Goal: Task Accomplishment & Management: Complete application form

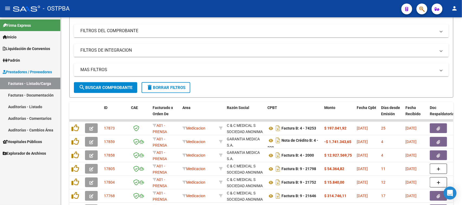
scroll to position [3, 0]
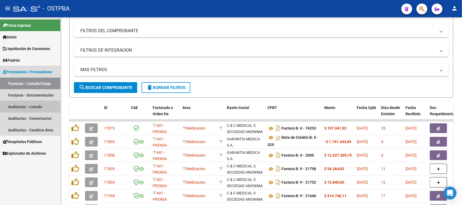
click at [32, 106] on link "Auditorías - Listado" at bounding box center [30, 107] width 60 height 12
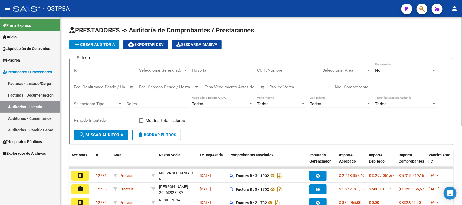
click at [349, 85] on input "Nro. Comprobante" at bounding box center [365, 87] width 61 height 5
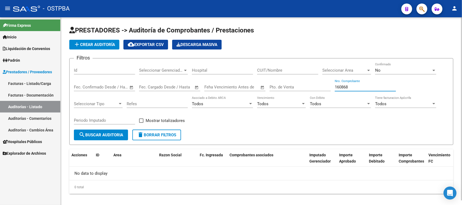
type input "160868"
click at [403, 65] on div "No Confirmado" at bounding box center [405, 69] width 61 height 12
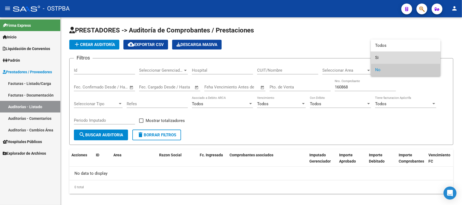
drag, startPoint x: 376, startPoint y: 57, endPoint x: 237, endPoint y: 103, distance: 146.9
click at [370, 61] on div "Todos Si No" at bounding box center [231, 102] width 462 height 205
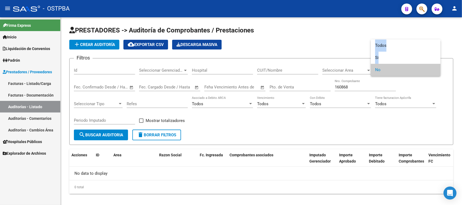
click at [102, 132] on div at bounding box center [231, 102] width 462 height 205
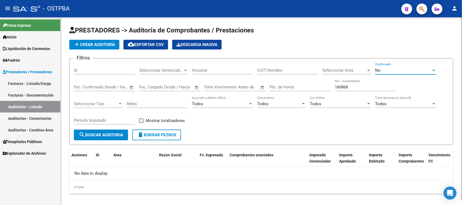
click at [377, 68] on span "No" at bounding box center [377, 70] width 5 height 5
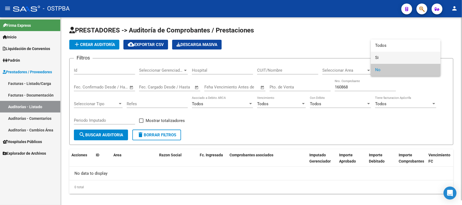
click at [374, 58] on mat-option "Si" at bounding box center [406, 58] width 70 height 12
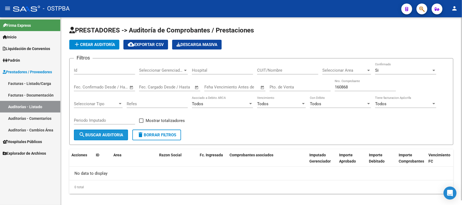
click at [115, 136] on span "search Buscar Auditoria" at bounding box center [101, 135] width 44 height 5
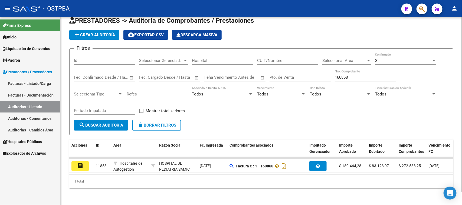
scroll to position [14, 0]
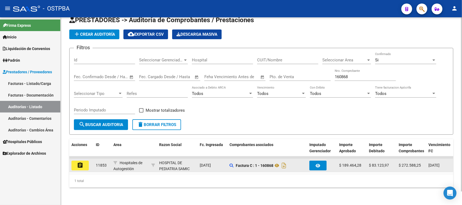
click at [82, 162] on mat-icon "assignment" at bounding box center [80, 165] width 6 height 6
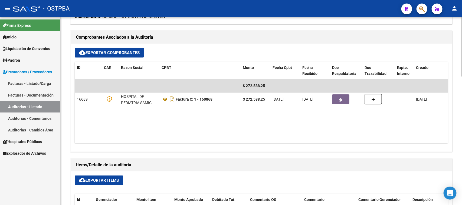
scroll to position [237, 0]
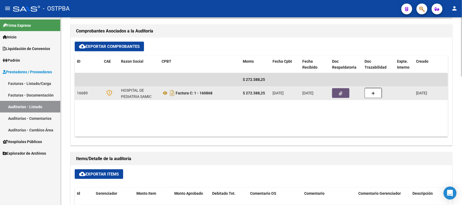
click at [341, 94] on button "button" at bounding box center [340, 93] width 17 height 10
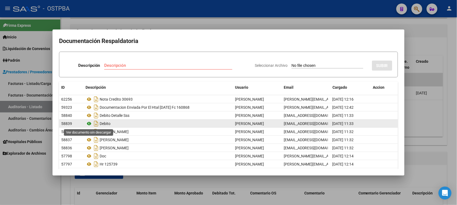
click at [89, 124] on icon at bounding box center [89, 123] width 7 height 6
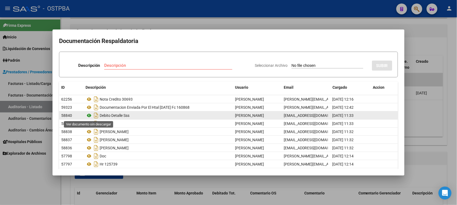
click at [89, 114] on icon at bounding box center [89, 115] width 7 height 6
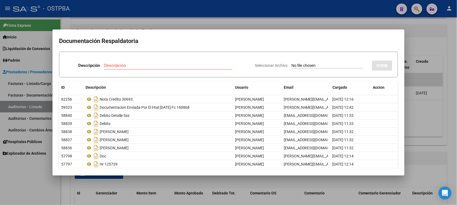
click at [15, 105] on div at bounding box center [228, 102] width 457 height 205
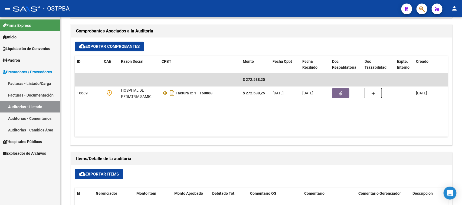
click at [15, 105] on link "Auditorías - Listado" at bounding box center [30, 107] width 60 height 12
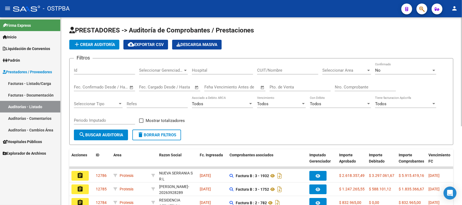
click at [338, 87] on input "Nro. Comprobante" at bounding box center [365, 87] width 61 height 5
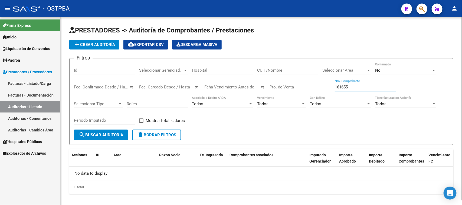
type input "161655"
click at [387, 67] on div "No Confirmado" at bounding box center [405, 69] width 61 height 12
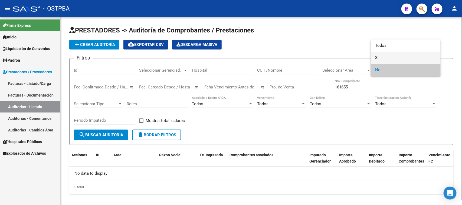
drag, startPoint x: 375, startPoint y: 57, endPoint x: 206, endPoint y: 90, distance: 172.6
click at [375, 57] on span "Si" at bounding box center [405, 58] width 61 height 12
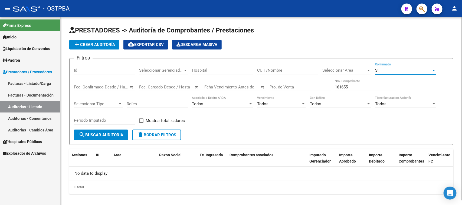
click at [110, 133] on span "search Buscar Auditoria" at bounding box center [101, 135] width 44 height 5
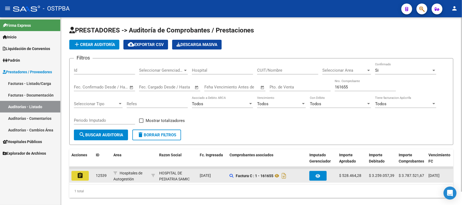
click at [84, 172] on button "assignment" at bounding box center [79, 176] width 17 height 10
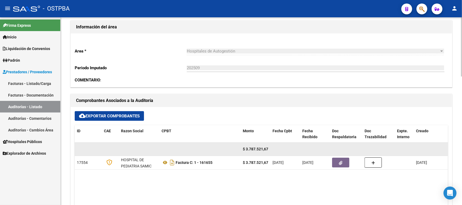
scroll to position [169, 0]
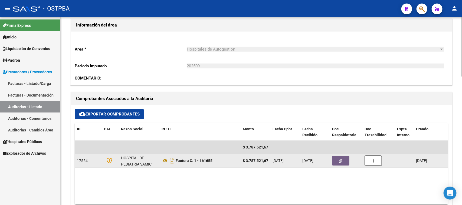
click at [337, 162] on button "button" at bounding box center [340, 161] width 17 height 10
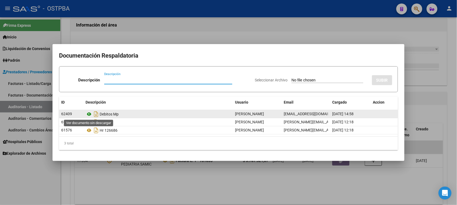
click at [88, 114] on icon at bounding box center [89, 114] width 7 height 6
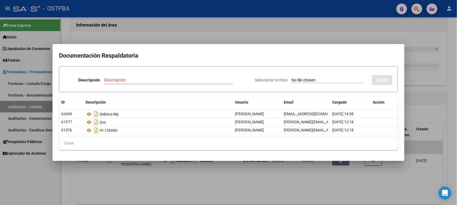
click at [117, 190] on div at bounding box center [228, 102] width 457 height 205
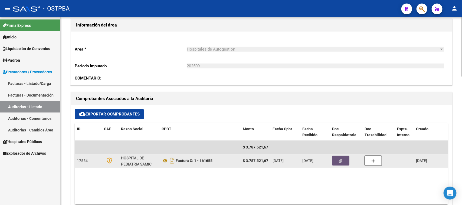
click at [340, 162] on icon "button" at bounding box center [341, 161] width 4 height 4
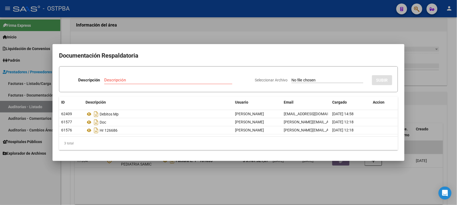
click at [18, 171] on div at bounding box center [228, 102] width 457 height 205
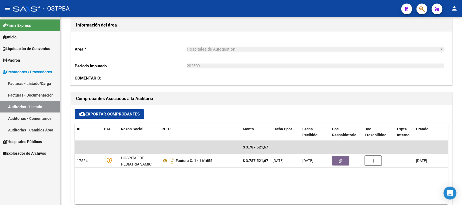
click at [46, 80] on link "Facturas - Listado/Carga" at bounding box center [30, 84] width 60 height 12
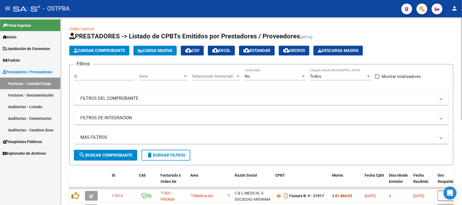
click at [175, 76] on span "Area" at bounding box center [161, 76] width 44 height 5
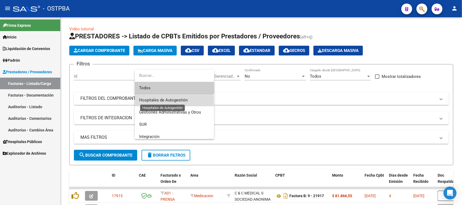
click at [161, 101] on span "Hospitales de Autogestión" at bounding box center [163, 100] width 48 height 5
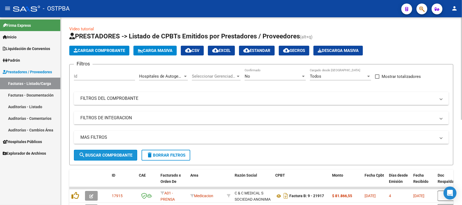
click at [118, 156] on span "search Buscar Comprobante" at bounding box center [106, 155] width 54 height 5
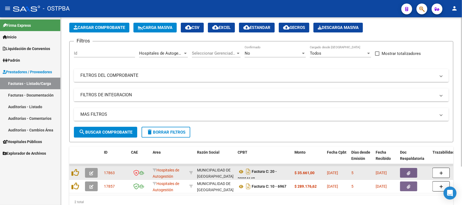
scroll to position [34, 0]
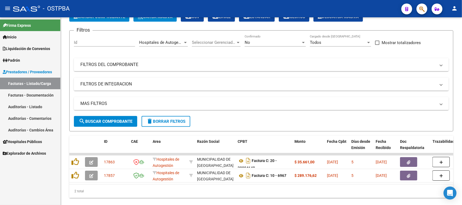
click at [45, 81] on link "Facturas - Listado/Carga" at bounding box center [30, 84] width 60 height 12
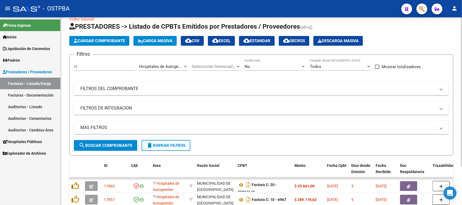
scroll to position [0, 0]
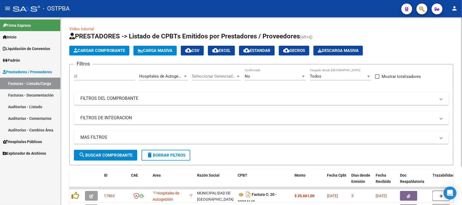
click at [157, 153] on span "delete Borrar Filtros" at bounding box center [165, 155] width 39 height 5
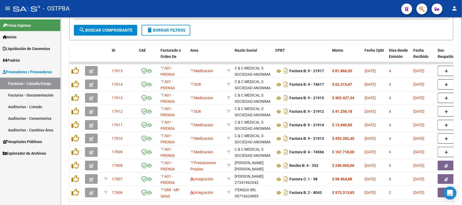
scroll to position [135, 0]
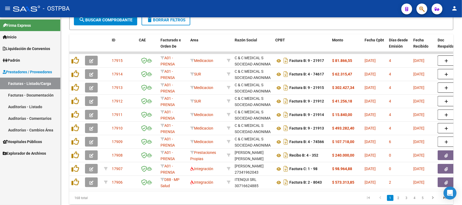
click at [14, 60] on span "Padrón" at bounding box center [11, 60] width 17 height 6
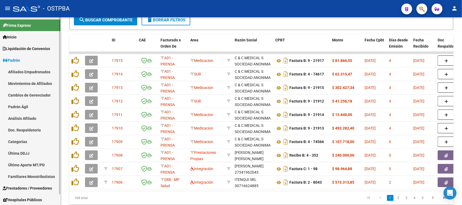
click at [30, 119] on link "Análisis Afiliado" at bounding box center [30, 119] width 60 height 12
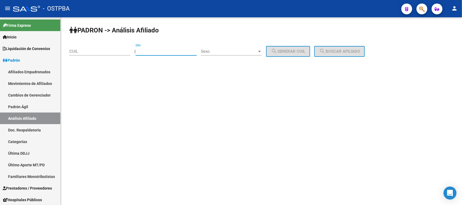
click at [156, 53] on input "DNI" at bounding box center [166, 51] width 61 height 5
type input "47648084"
click at [231, 53] on span "Sexo" at bounding box center [229, 51] width 56 height 5
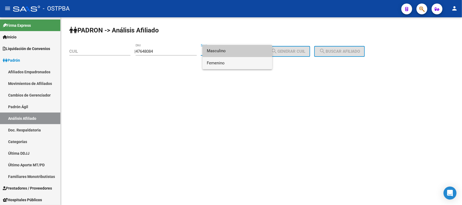
drag, startPoint x: 221, startPoint y: 63, endPoint x: 239, endPoint y: 57, distance: 18.6
click at [221, 63] on span "Femenino" at bounding box center [237, 63] width 61 height 12
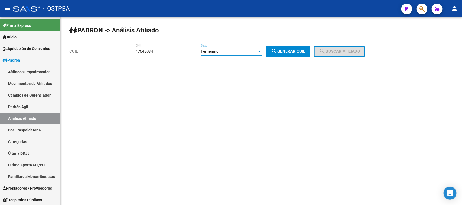
drag, startPoint x: 284, startPoint y: 46, endPoint x: 296, endPoint y: 47, distance: 12.7
click at [285, 46] on button "search Generar CUIL" at bounding box center [288, 51] width 44 height 11
type input "27-47648084-7"
click at [347, 49] on span "search Buscar afiliado" at bounding box center [339, 51] width 41 height 5
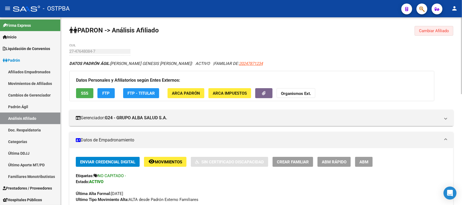
click at [443, 32] on span "Cambiar Afiliado" at bounding box center [434, 30] width 30 height 5
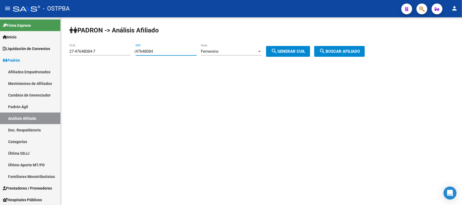
drag, startPoint x: 170, startPoint y: 51, endPoint x: 113, endPoint y: 52, distance: 57.6
click at [113, 52] on app-analisis-afiliado "PADRON -> Análisis Afiliado 27-47648084-7 CUIL | 47648084 DNI Femenino Sexo sea…" at bounding box center [219, 51] width 300 height 5
type input "28541828"
drag, startPoint x: 300, startPoint y: 50, endPoint x: 326, endPoint y: 50, distance: 25.7
click at [302, 50] on span "search Generar CUIL" at bounding box center [288, 51] width 34 height 5
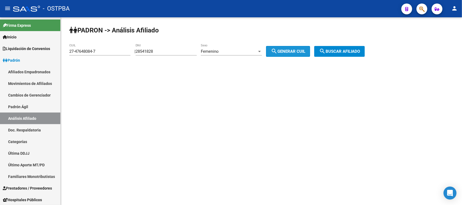
type input "27-28541828-9"
click at [326, 51] on mat-icon "search" at bounding box center [322, 51] width 6 height 6
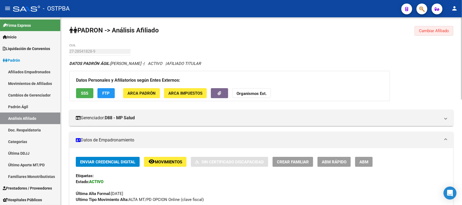
click at [421, 29] on span "Cambiar Afiliado" at bounding box center [434, 30] width 30 height 5
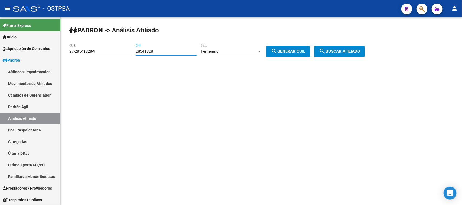
drag, startPoint x: 168, startPoint y: 50, endPoint x: 129, endPoint y: 54, distance: 38.6
click at [130, 51] on app-analisis-afiliado "PADRON -> Análisis Afiliado 27-28541828-9 CUIL | 28541828 DNI Femenino Sexo sea…" at bounding box center [219, 51] width 300 height 5
type input "20341370"
click at [289, 51] on span "search Generar CUIL" at bounding box center [288, 51] width 34 height 5
type input "27-20341370-5"
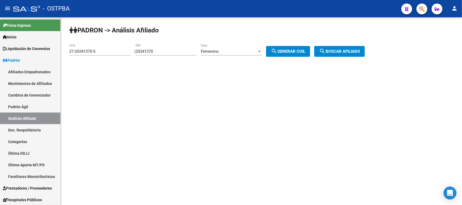
click at [295, 50] on span "search Generar CUIL" at bounding box center [288, 51] width 34 height 5
click at [355, 50] on span "search Buscar afiliado" at bounding box center [339, 51] width 41 height 5
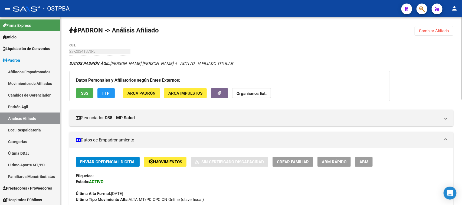
drag, startPoint x: 432, startPoint y: 32, endPoint x: 352, endPoint y: 68, distance: 87.6
click at [431, 33] on span "Cambiar Afiliado" at bounding box center [434, 30] width 30 height 5
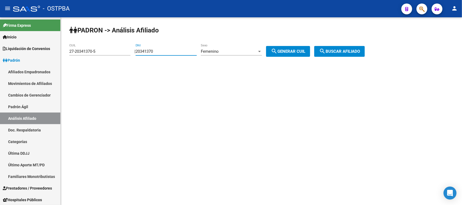
drag, startPoint x: 165, startPoint y: 52, endPoint x: 127, endPoint y: 48, distance: 37.3
click at [127, 49] on app-analisis-afiliado "PADRON -> Análisis Afiliado 27-20341370-5 CUIL | 20341370 DNI Femenino Sexo sea…" at bounding box center [219, 51] width 300 height 5
type input "57312750"
click at [290, 55] on button "search Generar CUIL" at bounding box center [288, 51] width 44 height 11
type input "27-57312750-7"
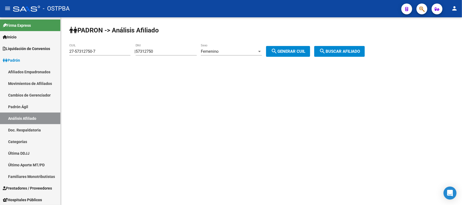
click at [365, 48] on button "search Buscar afiliado" at bounding box center [339, 51] width 51 height 11
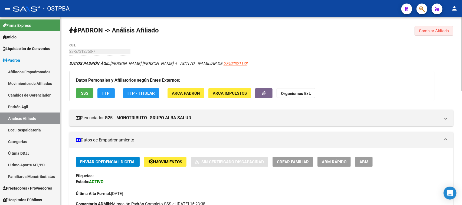
click at [422, 30] on span "Cambiar Afiliado" at bounding box center [434, 30] width 30 height 5
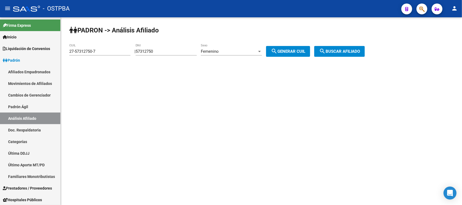
drag, startPoint x: 176, startPoint y: 57, endPoint x: 174, endPoint y: 55, distance: 3.3
click at [174, 55] on div "57312750 DNI" at bounding box center [166, 52] width 61 height 17
drag, startPoint x: 171, startPoint y: 51, endPoint x: 127, endPoint y: 51, distance: 43.3
click at [127, 51] on app-analisis-afiliado "PADRON -> Análisis Afiliado 27-57312750-7 CUIL | 57312750 DNI Femenino Sexo sea…" at bounding box center [219, 51] width 300 height 5
type input "21971469"
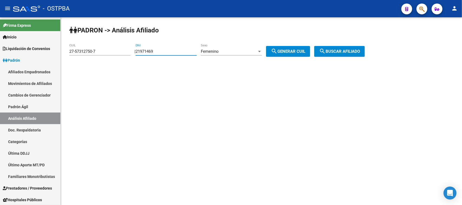
click at [277, 49] on mat-icon "search" at bounding box center [274, 51] width 6 height 6
type input "27-21971469-1"
click at [348, 51] on span "search Buscar afiliado" at bounding box center [339, 51] width 41 height 5
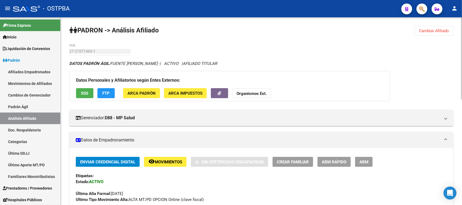
click at [437, 32] on span "Cambiar Afiliado" at bounding box center [434, 30] width 30 height 5
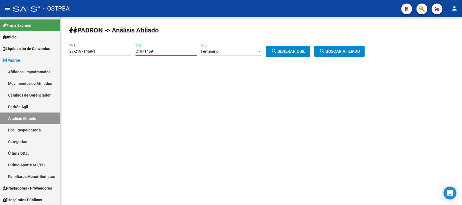
drag, startPoint x: 169, startPoint y: 53, endPoint x: 126, endPoint y: 53, distance: 43.3
click at [126, 53] on app-analisis-afiliado "PADRON -> Análisis Afiliado 27-21971469-1 CUIL | 21971469 DNI Femenino Sexo sea…" at bounding box center [219, 51] width 300 height 5
type input "57312750"
click at [298, 48] on button "search Generar CUIL" at bounding box center [288, 51] width 44 height 11
type input "27-57312750-7"
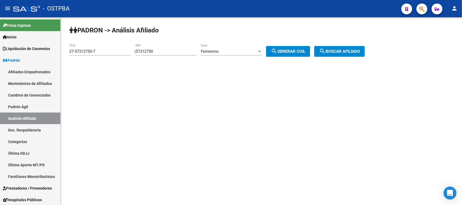
click at [340, 52] on span "search Buscar afiliado" at bounding box center [339, 51] width 41 height 5
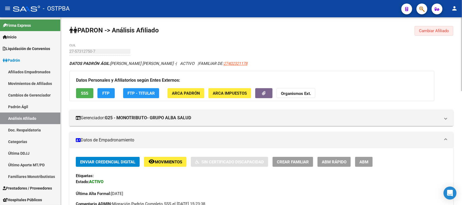
click at [432, 32] on span "Cambiar Afiliado" at bounding box center [434, 30] width 30 height 5
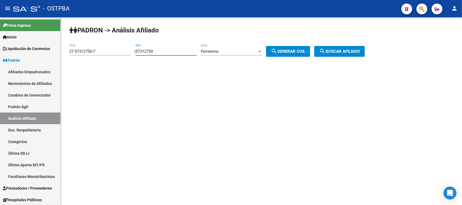
drag, startPoint x: 164, startPoint y: 51, endPoint x: 139, endPoint y: 53, distance: 24.4
click at [139, 53] on div "| 57312750 DNI Femenino Sexo search Generar CUIL" at bounding box center [224, 51] width 180 height 5
type input "38394128"
click at [310, 48] on button "search Generar CUIL" at bounding box center [288, 51] width 44 height 11
type input "27-38394128-3"
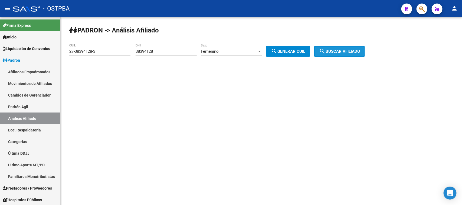
click at [344, 49] on span "search Buscar afiliado" at bounding box center [339, 51] width 41 height 5
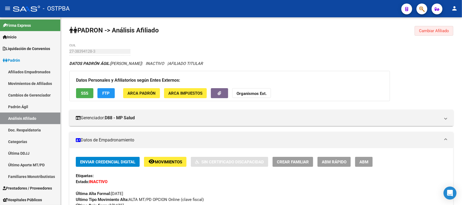
click at [425, 35] on button "Cambiar Afiliado" at bounding box center [434, 31] width 39 height 10
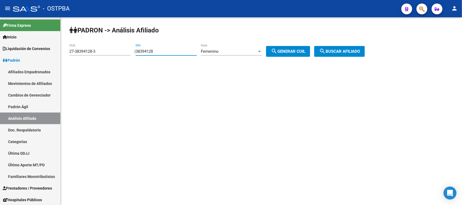
drag, startPoint x: 170, startPoint y: 52, endPoint x: 119, endPoint y: 52, distance: 51.1
click at [119, 52] on app-analisis-afiliado "PADRON -> Análisis Afiliado 27-38394128-3 CUIL | 38394128 DNI Femenino Sexo sea…" at bounding box center [219, 51] width 300 height 5
type input "47053283"
click at [291, 49] on span "search Generar CUIL" at bounding box center [288, 51] width 34 height 5
type input "27-47053283-7"
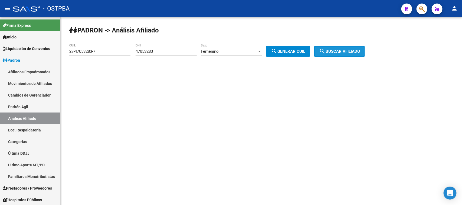
click at [338, 52] on span "search Buscar afiliado" at bounding box center [339, 51] width 41 height 5
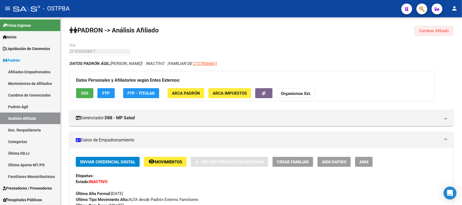
drag, startPoint x: 428, startPoint y: 33, endPoint x: 201, endPoint y: 71, distance: 231.1
click at [426, 34] on button "Cambiar Afiliado" at bounding box center [434, 31] width 39 height 10
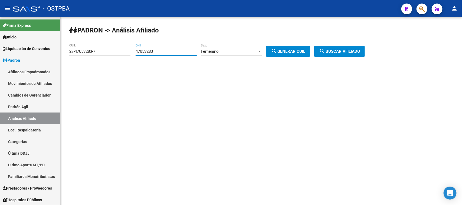
drag, startPoint x: 163, startPoint y: 52, endPoint x: 137, endPoint y: 51, distance: 26.6
click at [137, 51] on div "| 47053283 DNI Femenino Sexo search Generar CUIL" at bounding box center [224, 51] width 180 height 5
type input "57166502"
drag, startPoint x: 308, startPoint y: 51, endPoint x: 346, endPoint y: 55, distance: 38.1
click at [305, 51] on span "search Generar CUIL" at bounding box center [288, 51] width 34 height 5
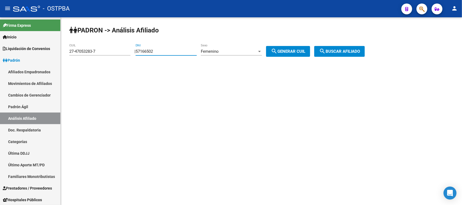
type input "27-57166502-1"
click at [347, 55] on button "search Buscar afiliado" at bounding box center [339, 51] width 51 height 11
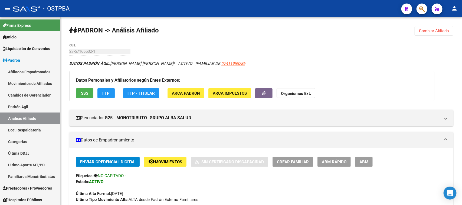
click at [434, 30] on span "Cambiar Afiliado" at bounding box center [434, 30] width 30 height 5
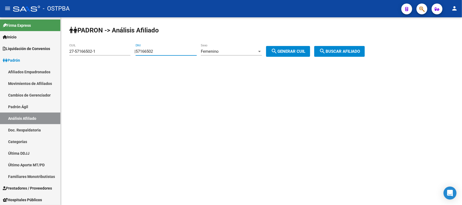
drag, startPoint x: 177, startPoint y: 52, endPoint x: 114, endPoint y: 45, distance: 63.1
click at [114, 49] on app-analisis-afiliado "PADRON -> Análisis Afiliado 27-57166502-1 CUIL | 57166502 DNI Femenino Sexo sea…" at bounding box center [219, 51] width 300 height 5
drag, startPoint x: 168, startPoint y: 50, endPoint x: 126, endPoint y: 51, distance: 41.9
click at [126, 51] on app-analisis-afiliado "PADRON -> Análisis Afiliado 27-57166502-1 CUIL | 38394128 DNI Femenino Sexo sea…" at bounding box center [219, 51] width 300 height 5
type input "57312750"
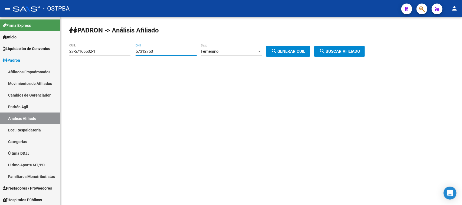
drag, startPoint x: 281, startPoint y: 52, endPoint x: 324, endPoint y: 56, distance: 42.9
click at [277, 52] on mat-icon "search" at bounding box center [274, 51] width 6 height 6
type input "27-57312750-7"
click at [342, 52] on span "search Buscar afiliado" at bounding box center [339, 51] width 41 height 5
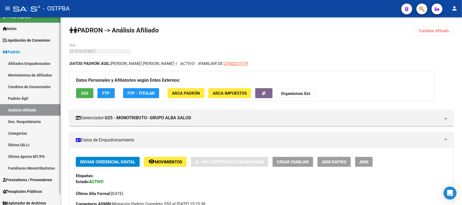
scroll to position [12, 0]
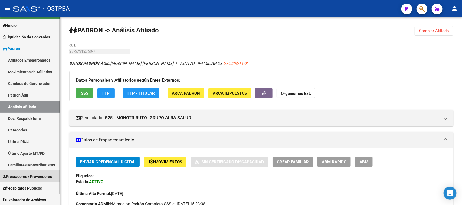
click at [38, 176] on span "Prestadores / Proveedores" at bounding box center [27, 177] width 49 height 6
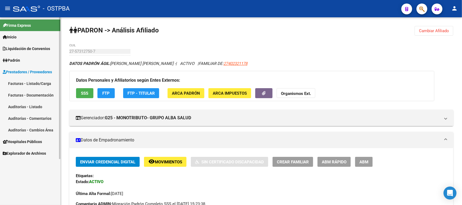
scroll to position [0, 0]
click at [30, 85] on link "Facturas - Listado/Carga" at bounding box center [30, 84] width 60 height 12
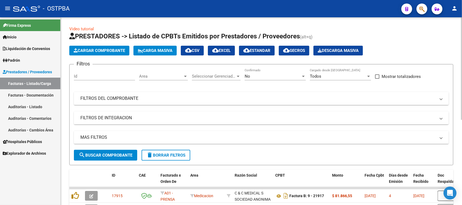
click at [107, 50] on span "Cargar Comprobante" at bounding box center [99, 50] width 51 height 5
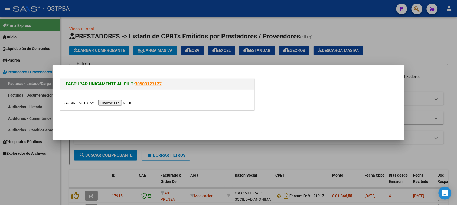
click at [50, 166] on div at bounding box center [228, 102] width 457 height 205
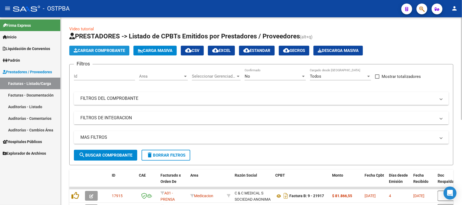
click at [96, 51] on span "Cargar Comprobante" at bounding box center [99, 50] width 51 height 5
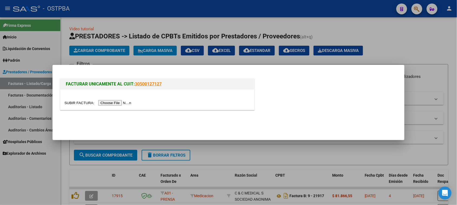
click at [231, 148] on div at bounding box center [228, 102] width 457 height 205
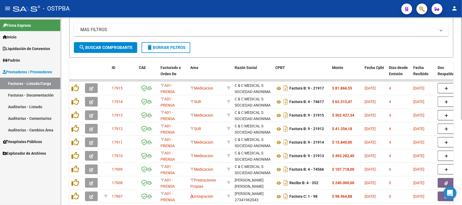
scroll to position [135, 0]
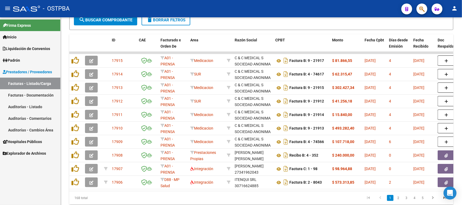
click at [32, 84] on link "Facturas - Listado/Carga" at bounding box center [30, 84] width 60 height 12
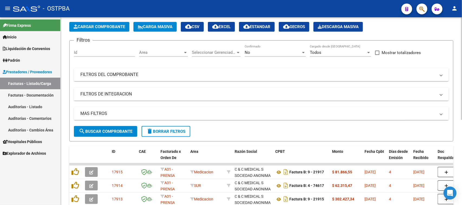
scroll to position [68, 0]
